Goal: Task Accomplishment & Management: Manage account settings

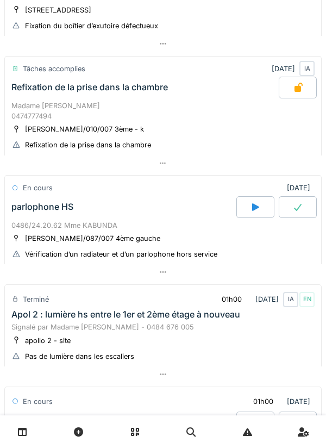
scroll to position [532, 0]
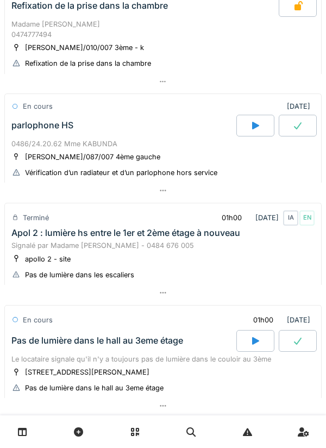
click at [50, 128] on div "parlophone HS" at bounding box center [42, 125] width 62 height 10
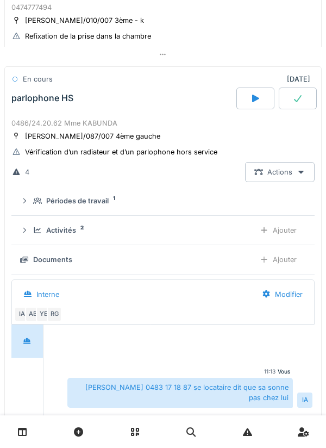
scroll to position [356, 0]
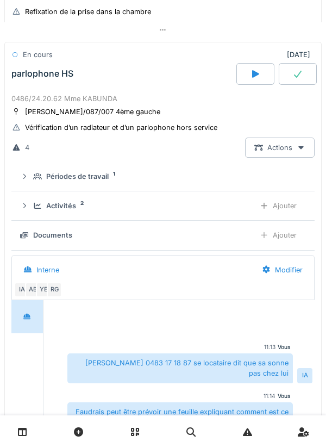
click at [31, 207] on div "Activités 2 Ajouter" at bounding box center [163, 206] width 286 height 20
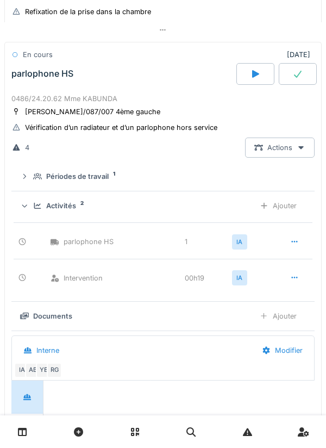
click at [34, 206] on icon at bounding box center [37, 205] width 9 height 7
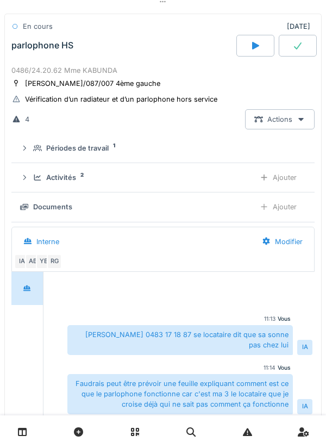
scroll to position [382, 0]
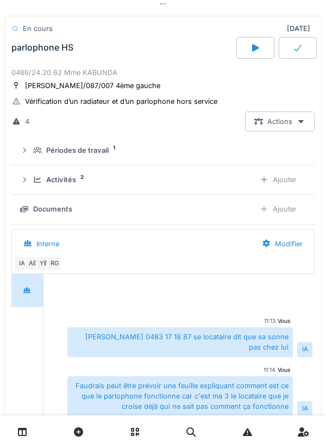
click at [30, 184] on div "Activités 2 Ajouter" at bounding box center [163, 179] width 286 height 20
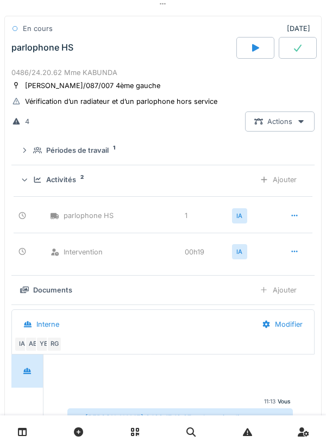
click at [33, 182] on div "Activités 2 Ajouter" at bounding box center [163, 179] width 286 height 20
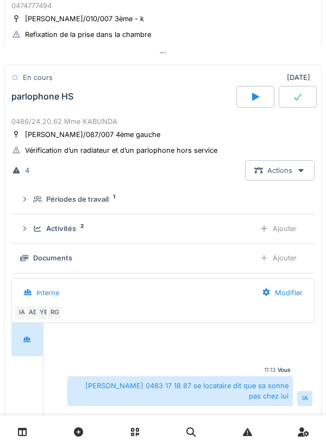
scroll to position [331, 0]
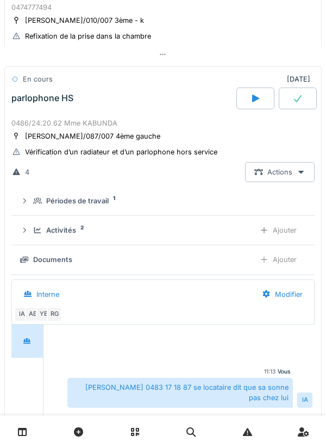
click at [40, 125] on div "0486/24.20.62 Mme KABUNDA" at bounding box center [162, 123] width 303 height 10
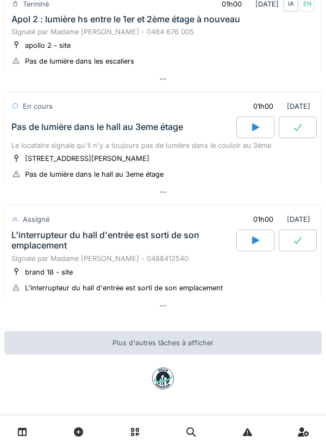
scroll to position [532, 0]
click at [11, 124] on div "Pas de lumière dans le hall au 3eme étage" at bounding box center [122, 127] width 227 height 22
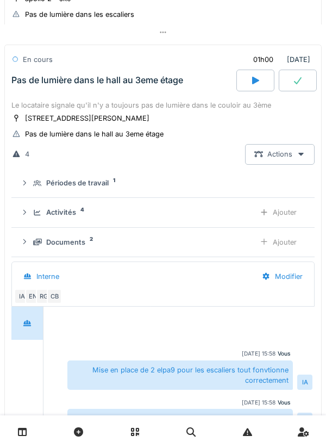
scroll to position [578, 0]
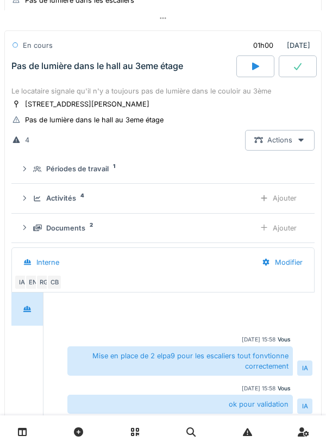
click at [26, 202] on icon at bounding box center [24, 197] width 9 height 7
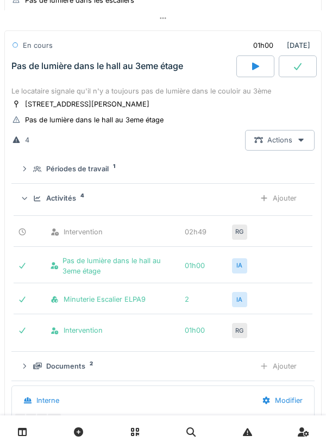
click at [19, 208] on summary "Activités 4 Ajouter" at bounding box center [163, 198] width 294 height 20
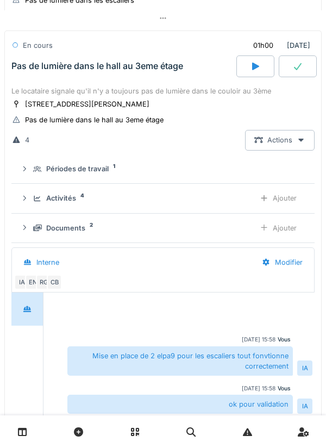
click at [18, 238] on summary "Documents 2 Ajouter" at bounding box center [163, 228] width 294 height 20
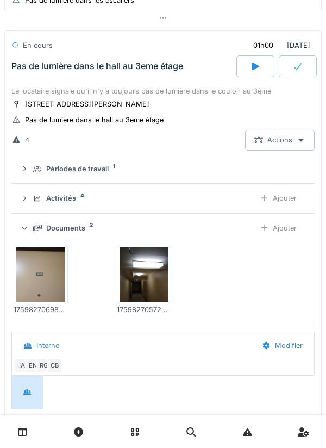
click at [20, 232] on div at bounding box center [24, 227] width 10 height 9
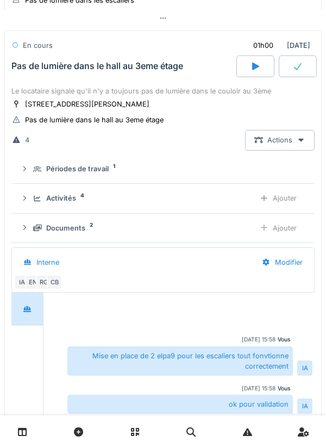
click at [31, 207] on div "Activités 4 Ajouter" at bounding box center [163, 198] width 286 height 20
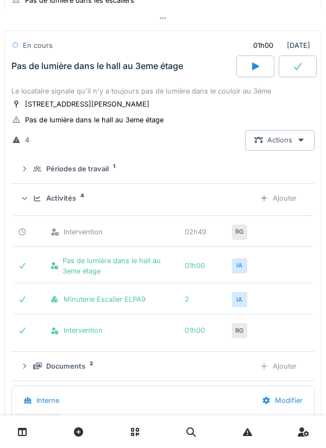
click at [28, 203] on icon at bounding box center [24, 198] width 7 height 9
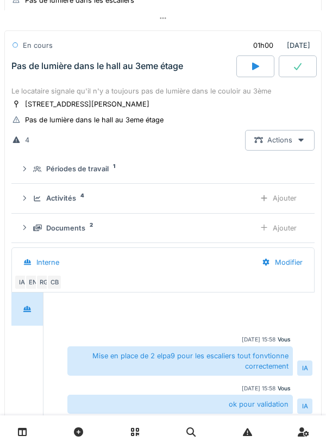
click at [43, 71] on div "Pas de lumière dans le hall au 3eme étage" at bounding box center [97, 66] width 172 height 10
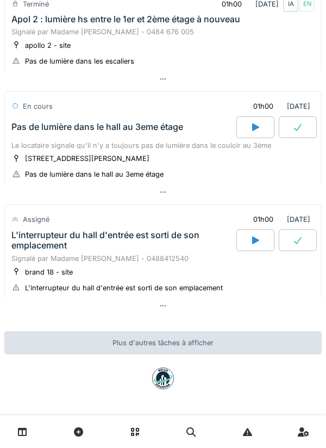
scroll to position [532, 0]
click at [245, 131] on div at bounding box center [255, 127] width 38 height 22
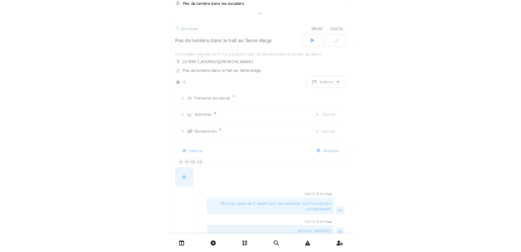
scroll to position [578, 0]
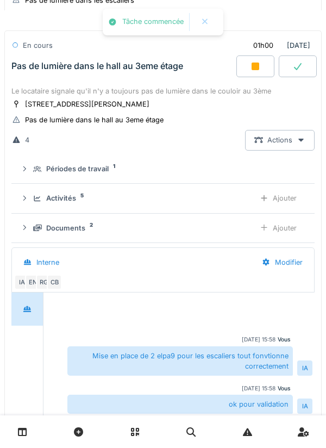
click at [43, 203] on div "Activités 5" at bounding box center [139, 198] width 213 height 10
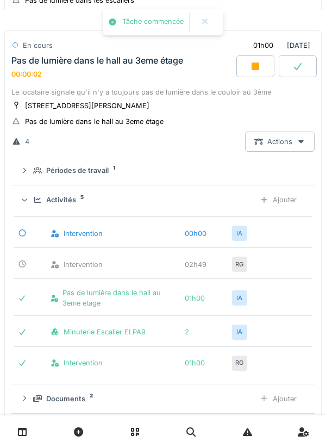
click at [262, 210] on div "Ajouter" at bounding box center [277, 200] width 55 height 20
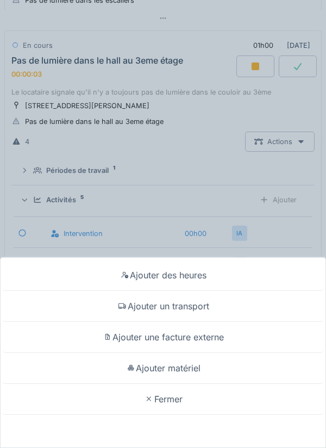
click at [158, 312] on div "Ajouter un transport" at bounding box center [163, 306] width 320 height 31
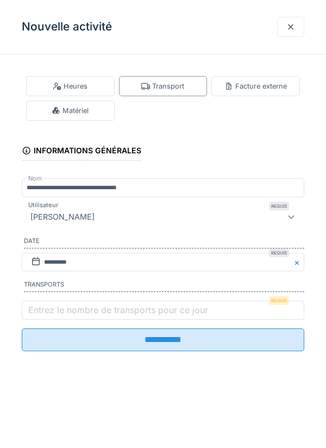
click at [40, 307] on label "Entrez le nombre de transports pour ce jour" at bounding box center [118, 309] width 184 height 13
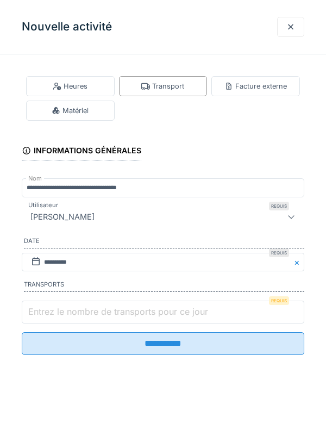
click at [40, 307] on input "Entrez le nombre de transports pour ce jour" at bounding box center [163, 311] width 282 height 23
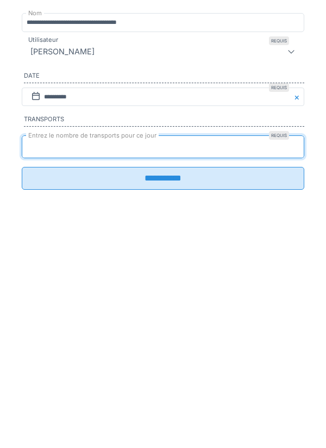
type input "*"
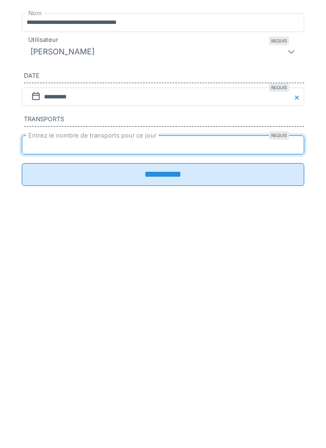
click at [36, 347] on input "**********" at bounding box center [163, 339] width 282 height 23
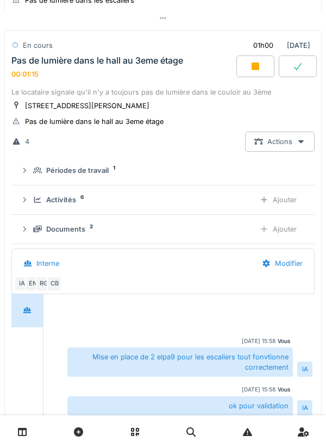
click at [65, 205] on div "Activités" at bounding box center [61, 199] width 30 height 10
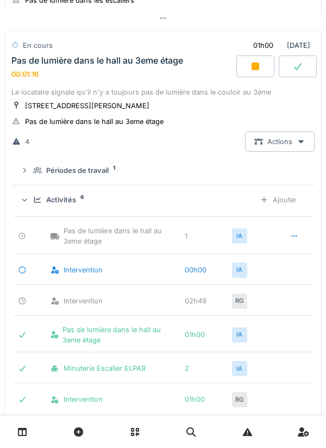
click at [68, 205] on div "Activités" at bounding box center [61, 199] width 30 height 10
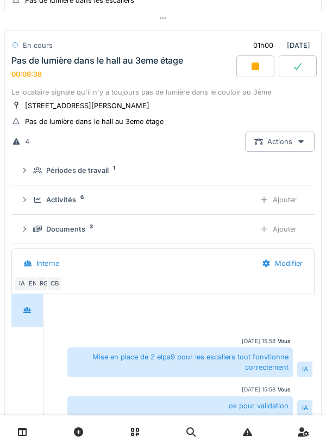
click at [86, 210] on div "Activités 6 Ajouter" at bounding box center [163, 200] width 286 height 20
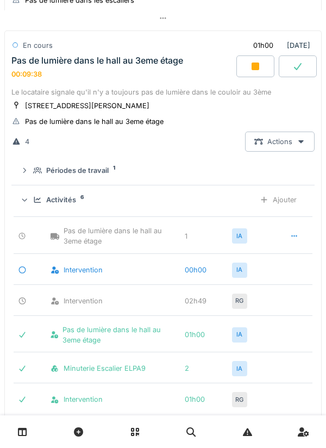
click at [67, 205] on div "Activités" at bounding box center [61, 199] width 30 height 10
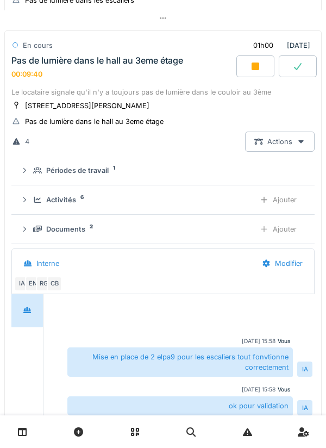
click at [127, 79] on div "Pas de lumière dans le hall au 3eme étage 00:09:40" at bounding box center [122, 66] width 227 height 23
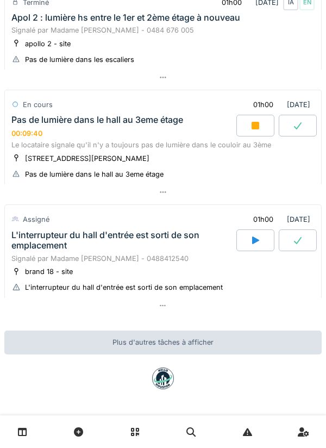
scroll to position [533, 0]
click at [119, 129] on div "Pas de lumière dans le hall au 3eme étage 00:09:41" at bounding box center [122, 126] width 227 height 23
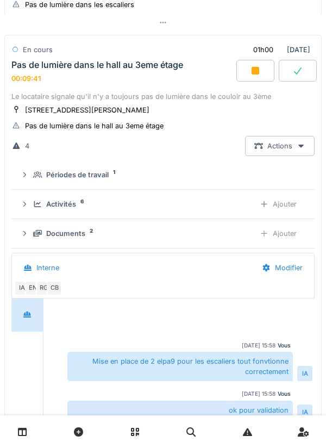
scroll to position [578, 0]
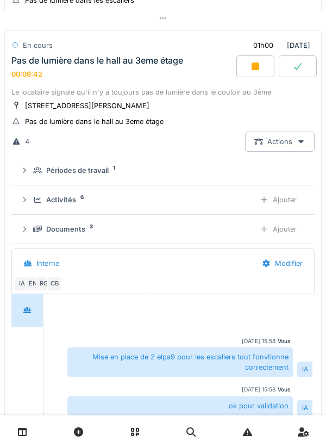
click at [74, 234] on div "Documents" at bounding box center [65, 229] width 39 height 10
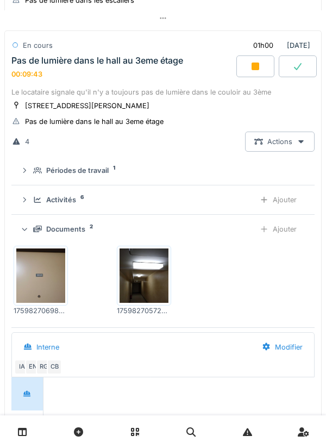
click at [282, 239] on div "Ajouter" at bounding box center [277, 229] width 55 height 20
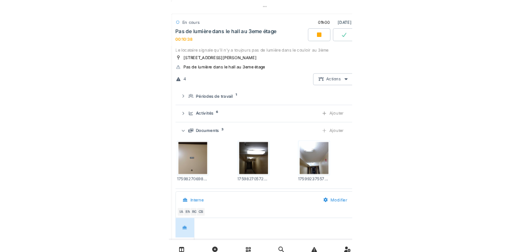
scroll to position [579, 0]
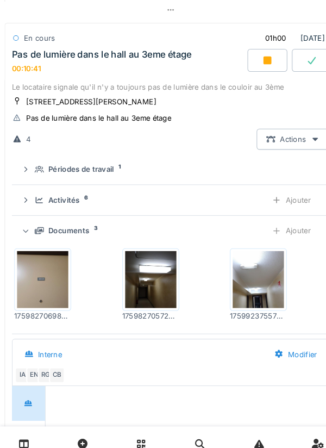
click at [282, 238] on div "Ajouter" at bounding box center [277, 228] width 55 height 20
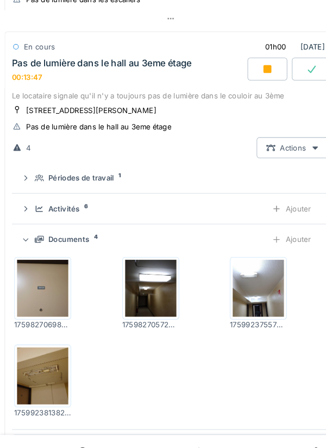
click at [282, 238] on div "Ajouter" at bounding box center [277, 228] width 55 height 20
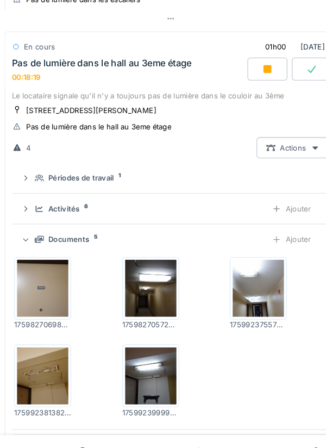
click at [38, 236] on div "Documents 5 Ajouter" at bounding box center [163, 228] width 286 height 20
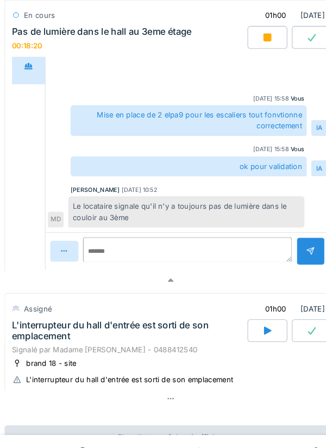
scroll to position [846, 0]
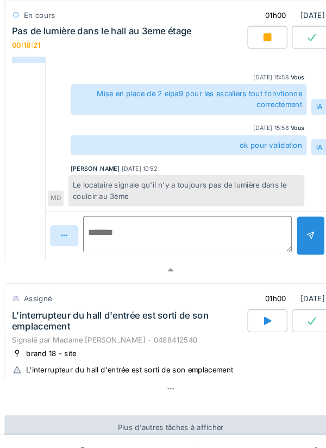
click at [215, 229] on textarea at bounding box center [178, 223] width 199 height 35
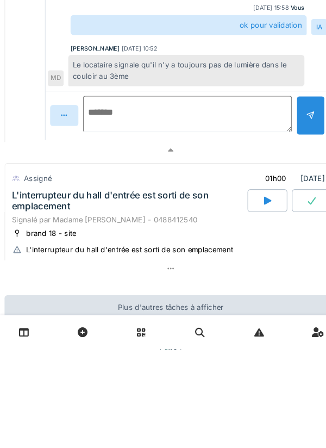
type textarea "*"
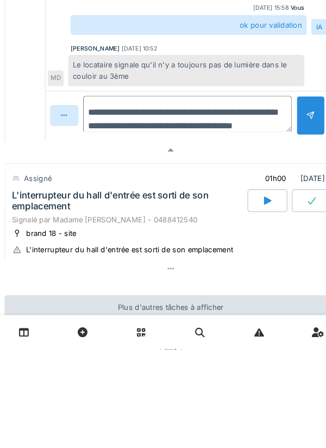
scroll to position [13, 0]
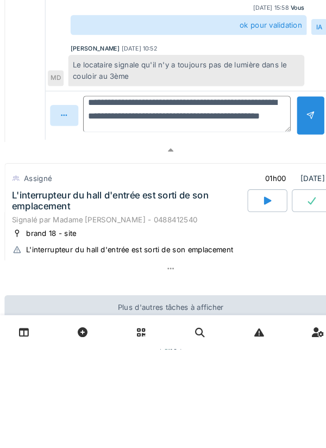
type textarea "**********"
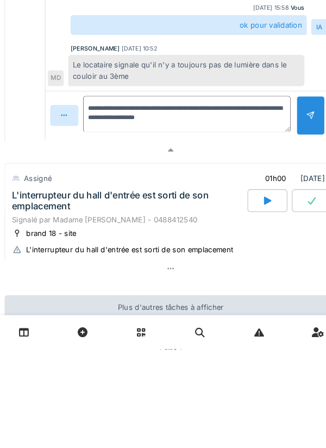
click at [306, 233] on div at bounding box center [296, 224] width 27 height 37
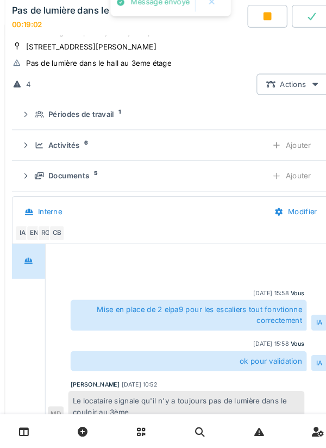
scroll to position [621, 0]
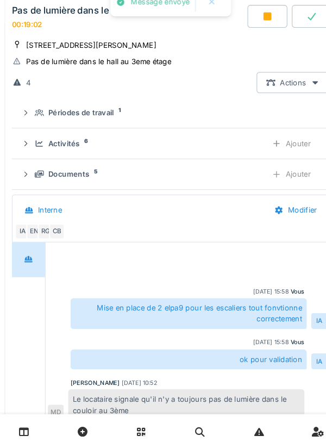
click at [28, 160] on icon at bounding box center [24, 156] width 9 height 7
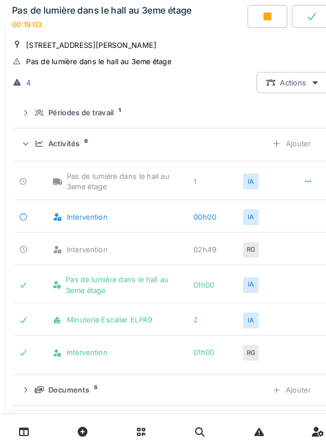
click at [292, 167] on div "Ajouter" at bounding box center [277, 157] width 55 height 20
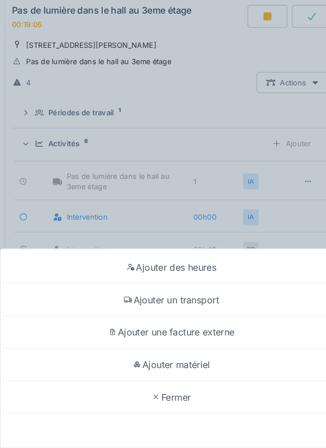
click at [216, 373] on div "Ajouter matériel" at bounding box center [163, 367] width 320 height 31
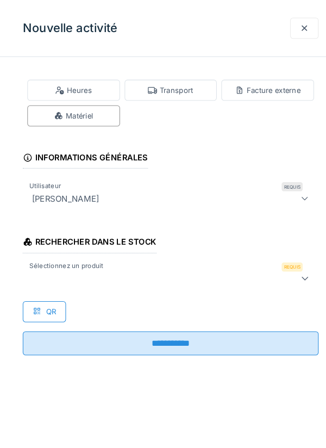
click at [163, 273] on div at bounding box center [163, 266] width 282 height 22
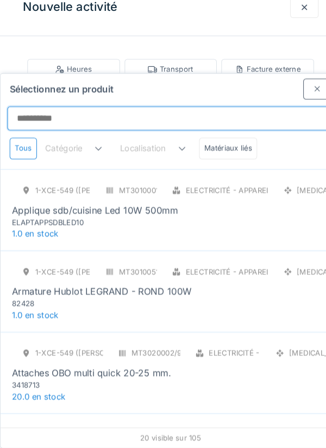
click at [195, 121] on input "Sélectionnez un produit" at bounding box center [163, 132] width 312 height 23
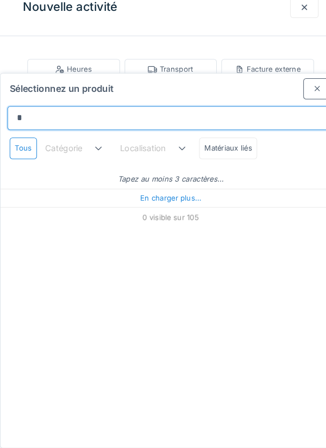
type input "**"
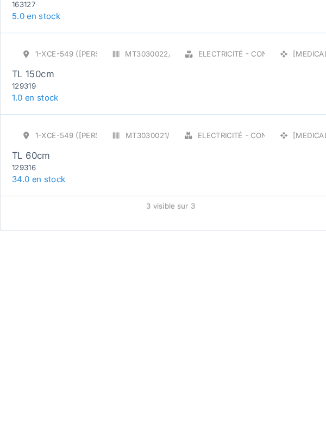
click at [30, 382] on div "129316" at bounding box center [76, 387] width 130 height 10
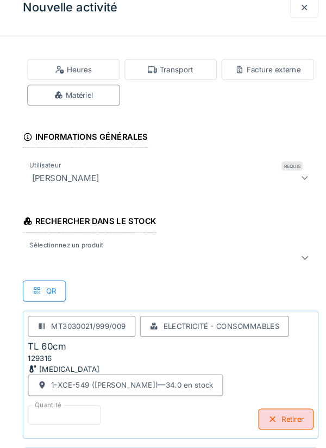
scroll to position [1, 0]
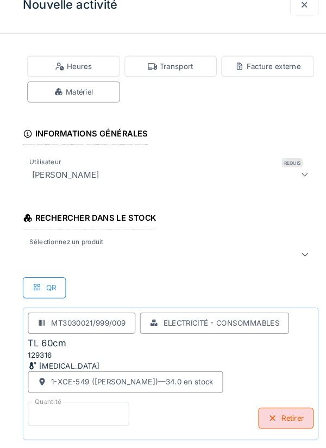
click at [53, 417] on input "*" at bounding box center [75, 417] width 97 height 23
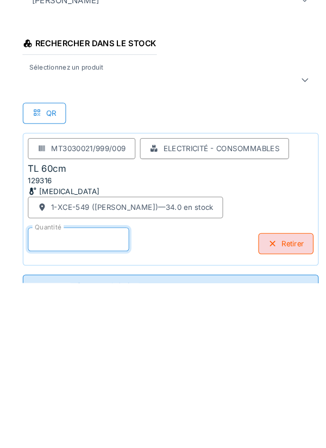
scroll to position [56, 0]
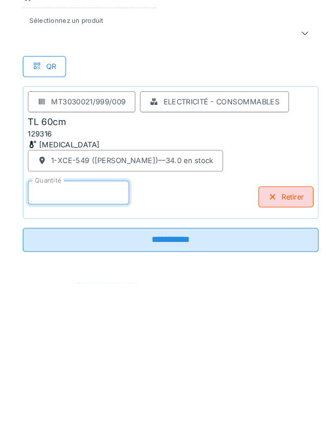
type input "*"
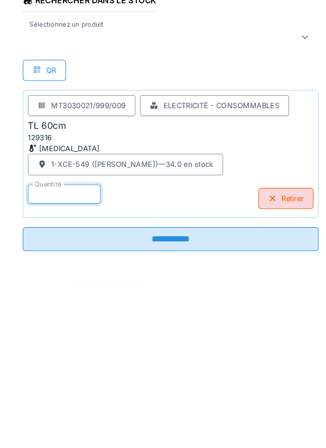
click at [233, 400] on input "**********" at bounding box center [163, 405] width 282 height 23
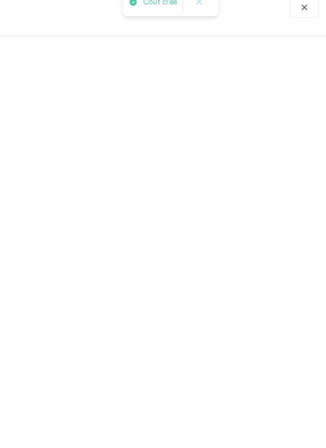
scroll to position [0, 0]
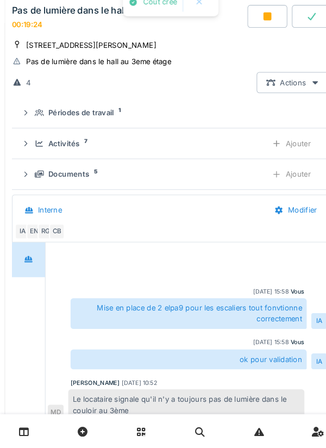
click at [29, 190] on icon at bounding box center [24, 185] width 9 height 7
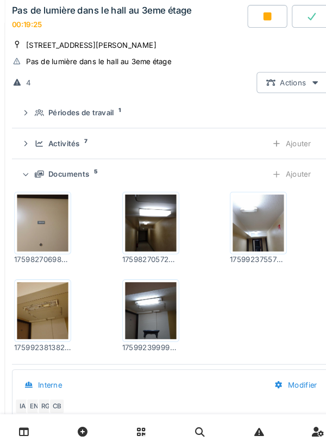
click at [27, 188] on icon at bounding box center [24, 186] width 5 height 3
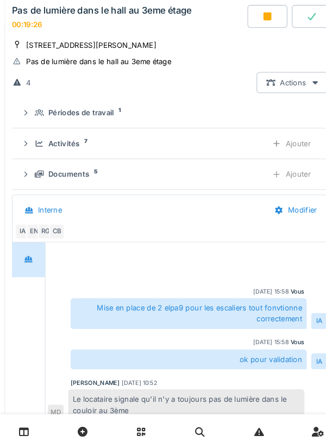
click at [32, 167] on div "Activités 7 Ajouter" at bounding box center [163, 157] width 286 height 20
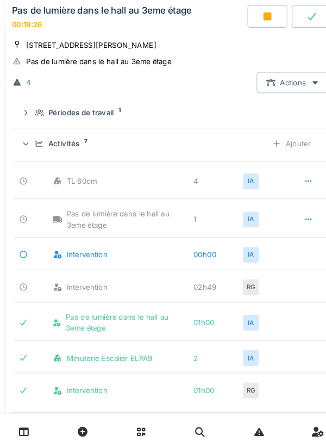
click at [30, 167] on div "Activités 7 Ajouter" at bounding box center [163, 157] width 286 height 20
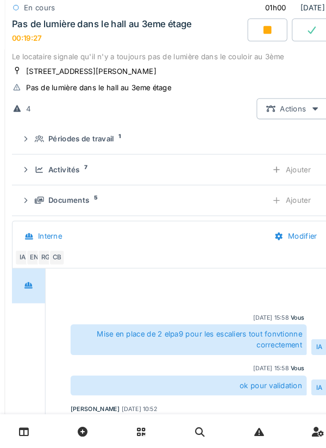
scroll to position [595, 0]
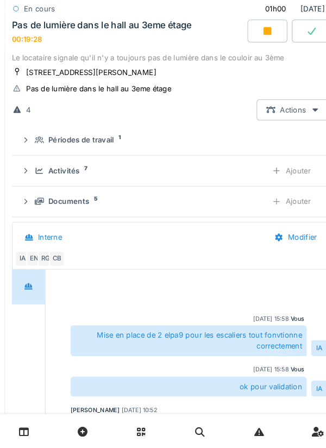
click at [74, 62] on div "Pas de lumière dans le hall au 3eme étage 00:19:28" at bounding box center [122, 50] width 227 height 23
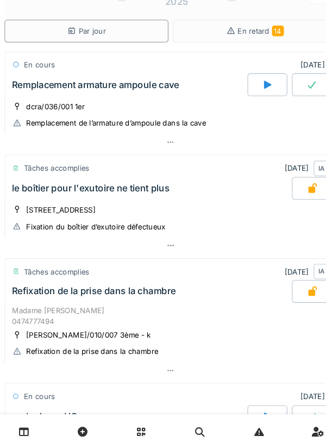
scroll to position [0, 0]
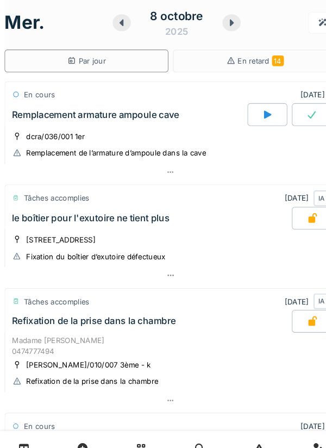
click at [215, 31] on div at bounding box center [220, 25] width 17 height 16
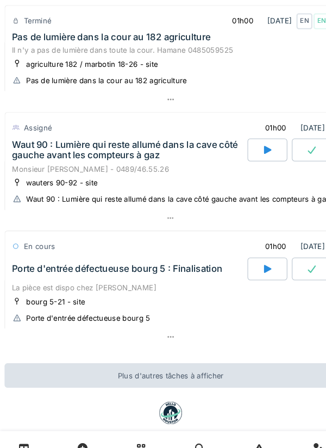
scroll to position [322, 0]
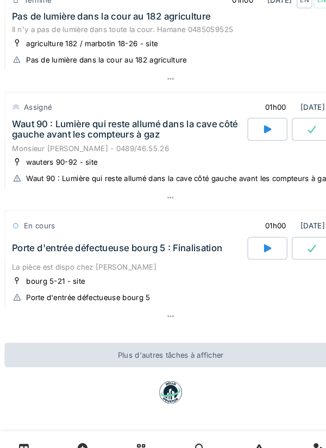
click at [49, 237] on div "Porte d'entrée défectueuse bourg 5 : Finalisation" at bounding box center [111, 240] width 201 height 10
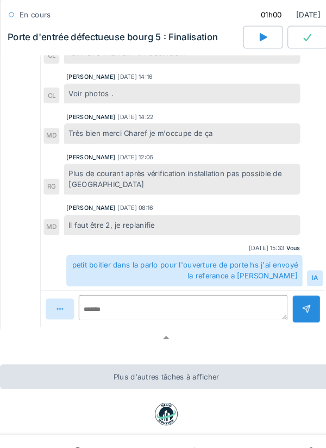
scroll to position [799, 0]
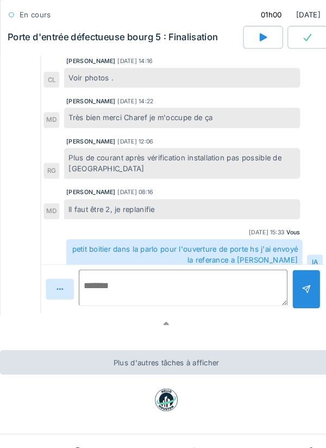
click at [237, 279] on textarea at bounding box center [178, 274] width 199 height 35
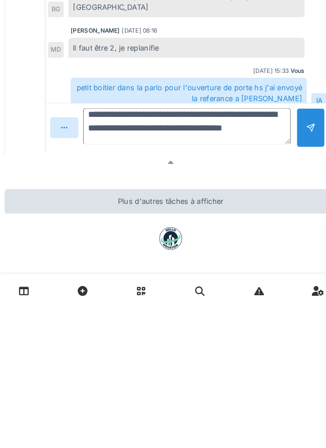
scroll to position [12, 0]
type textarea "**********"
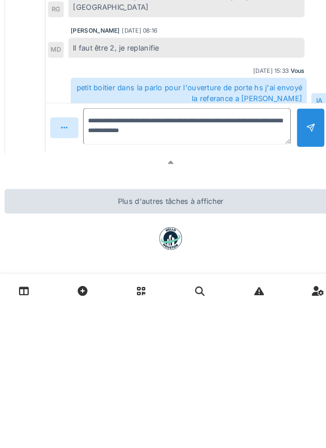
click at [295, 275] on div at bounding box center [296, 275] width 9 height 10
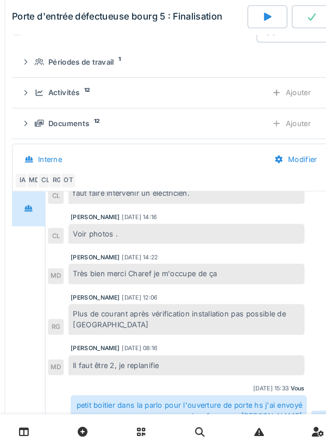
scroll to position [404, 0]
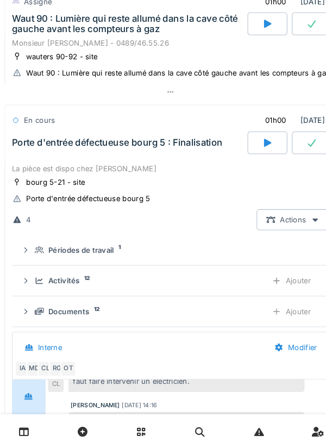
click at [38, 291] on icon at bounding box center [37, 287] width 9 height 7
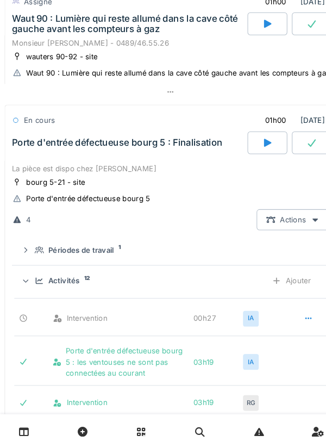
click at [33, 287] on div "Activités 12 Ajouter" at bounding box center [163, 288] width 286 height 20
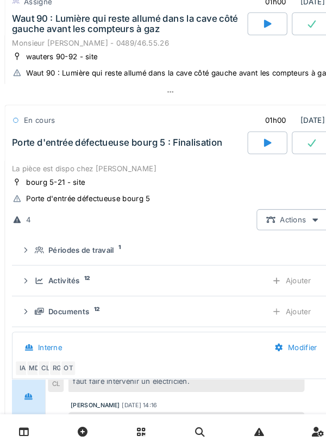
click at [38, 167] on div "Porte d'entrée défectueuse bourg 5 : Finalisation" at bounding box center [122, 156] width 227 height 22
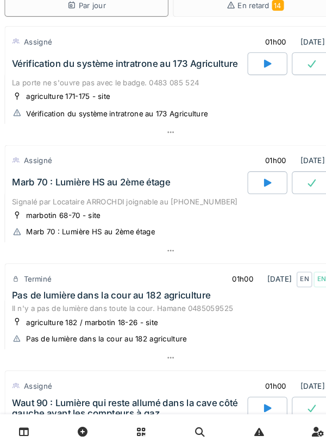
scroll to position [0, 0]
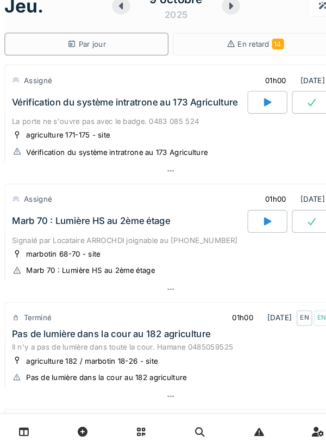
click at [120, 33] on div "[DATE]" at bounding box center [168, 26] width 122 height 34
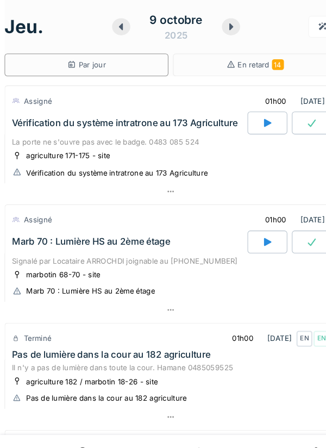
click at [115, 27] on icon at bounding box center [116, 25] width 4 height 7
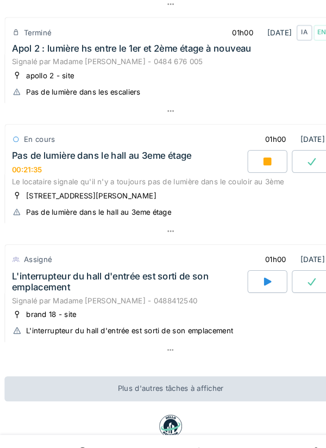
scroll to position [533, 0]
